Goal: Purchase product/service

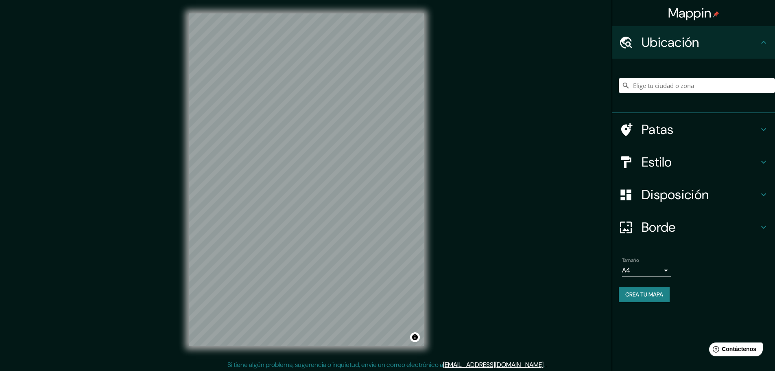
click at [674, 135] on h4 "Patas" at bounding box center [700, 129] width 117 height 16
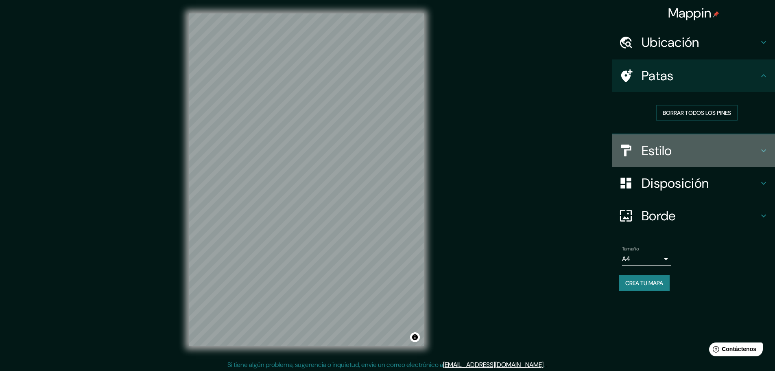
click at [675, 162] on div "Estilo" at bounding box center [694, 150] width 163 height 33
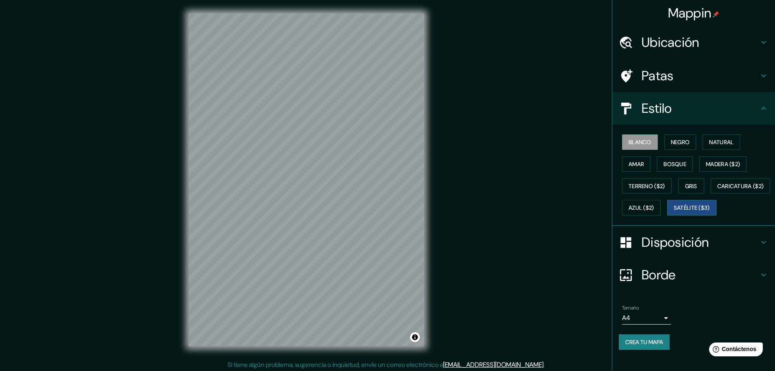
click at [674, 212] on font "Satélite ($3)" at bounding box center [692, 207] width 36 height 7
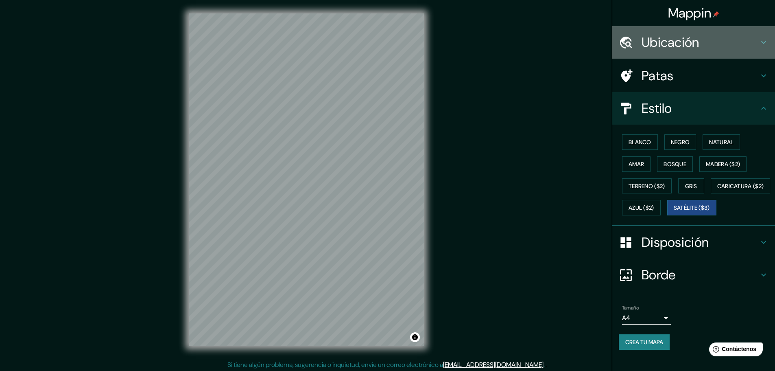
click at [672, 35] on font "Ubicación" at bounding box center [671, 42] width 58 height 17
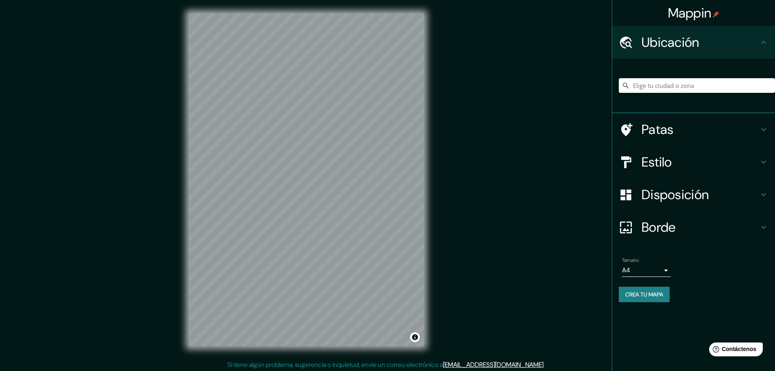
click at [664, 89] on input "Elige tu ciudad o zona" at bounding box center [697, 85] width 156 height 15
click at [760, 87] on input "Elige tu ciudad o zona" at bounding box center [697, 85] width 156 height 15
type input "[GEOGRAPHIC_DATA][PERSON_NAME], [GEOGRAPHIC_DATA], [GEOGRAPHIC_DATA]"
drag, startPoint x: 757, startPoint y: 86, endPoint x: 610, endPoint y: 87, distance: 146.9
click at [610, 87] on div "Mappin Ubicación [GEOGRAPHIC_DATA][PERSON_NAME], [GEOGRAPHIC_DATA], [GEOGRAPHIC…" at bounding box center [387, 186] width 775 height 373
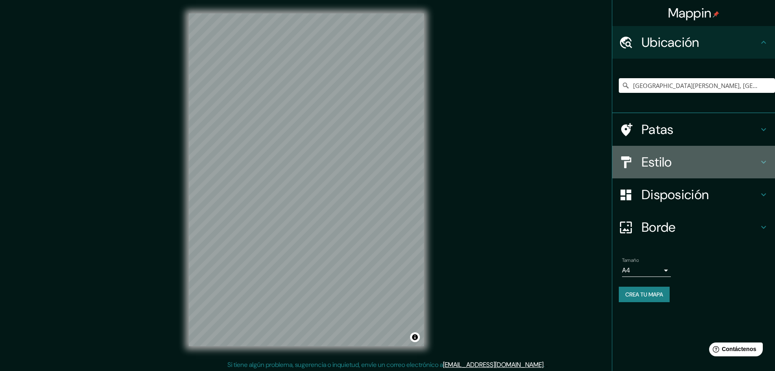
click at [672, 162] on font "Estilo" at bounding box center [657, 161] width 31 height 17
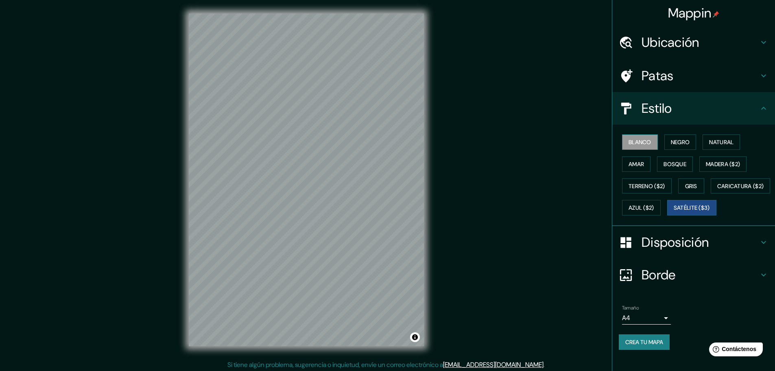
click at [641, 140] on font "Blanco" at bounding box center [640, 141] width 23 height 7
click at [674, 212] on font "Satélite ($3)" at bounding box center [692, 207] width 36 height 7
